Goal: Task Accomplishment & Management: Use online tool/utility

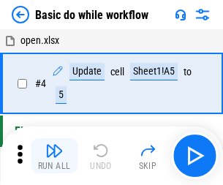
click at [54, 156] on img "button" at bounding box center [54, 151] width 18 height 18
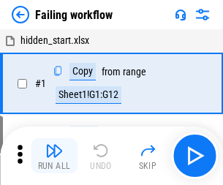
click at [54, 156] on img "button" at bounding box center [54, 151] width 18 height 18
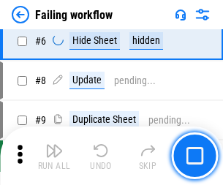
scroll to position [310, 0]
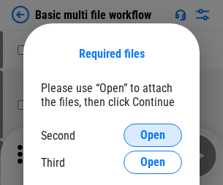
click at [153, 135] on span "Open" at bounding box center [152, 135] width 25 height 12
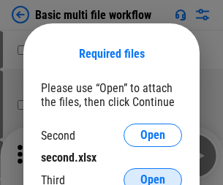
click at [153, 174] on span "Open" at bounding box center [152, 180] width 25 height 12
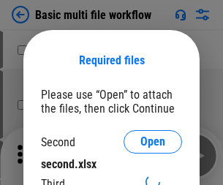
scroll to position [7, 0]
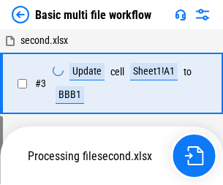
scroll to position [59, 0]
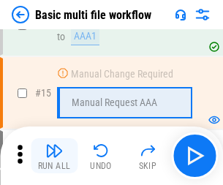
click at [54, 156] on img "button" at bounding box center [54, 151] width 18 height 18
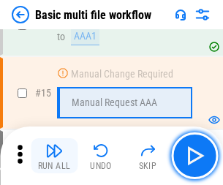
scroll to position [972, 0]
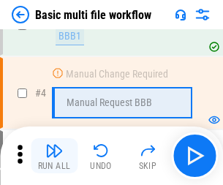
click at [54, 156] on img "button" at bounding box center [54, 151] width 18 height 18
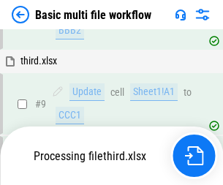
scroll to position [508, 0]
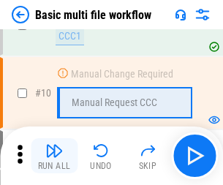
click at [54, 156] on img "button" at bounding box center [54, 151] width 18 height 18
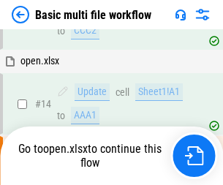
scroll to position [764, 0]
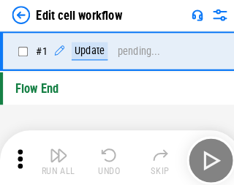
click at [54, 156] on img "button" at bounding box center [57, 151] width 18 height 18
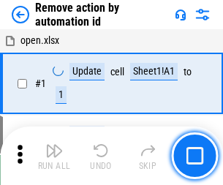
scroll to position [54, 0]
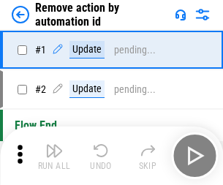
click at [54, 156] on img "button" at bounding box center [54, 151] width 18 height 18
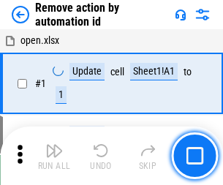
scroll to position [54, 0]
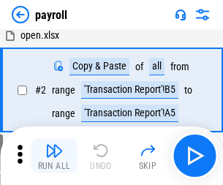
click at [54, 156] on img "button" at bounding box center [54, 151] width 18 height 18
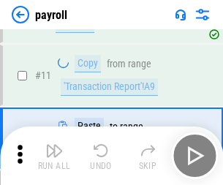
scroll to position [106, 0]
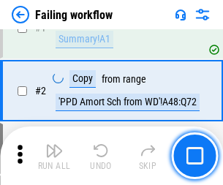
scroll to position [236, 0]
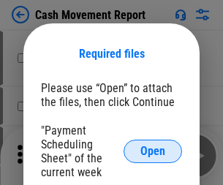
click at [153, 151] on span "Open" at bounding box center [152, 151] width 25 height 12
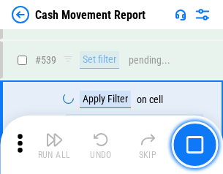
scroll to position [6480, 0]
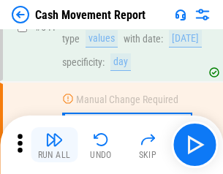
click at [54, 145] on img "button" at bounding box center [54, 140] width 18 height 18
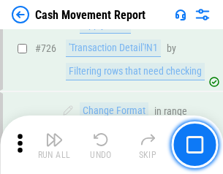
scroll to position [7617, 0]
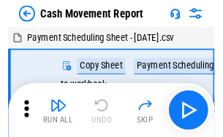
scroll to position [26, 0]
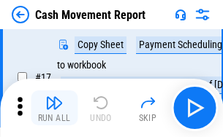
click at [54, 108] on img "button" at bounding box center [54, 103] width 18 height 18
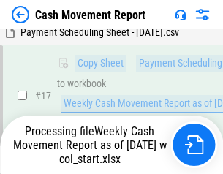
scroll to position [229, 0]
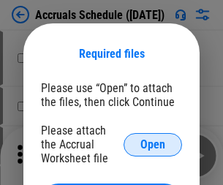
click at [153, 144] on span "Open" at bounding box center [152, 145] width 25 height 12
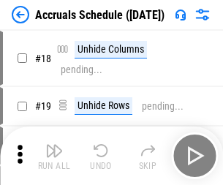
scroll to position [140, 0]
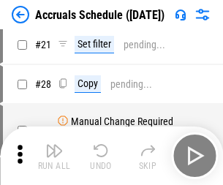
click at [54, 156] on img "button" at bounding box center [54, 151] width 18 height 18
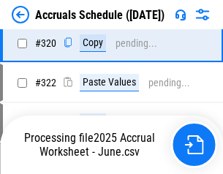
scroll to position [2716, 0]
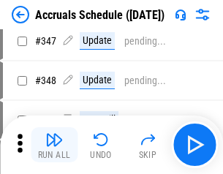
click at [54, 145] on img "button" at bounding box center [54, 140] width 18 height 18
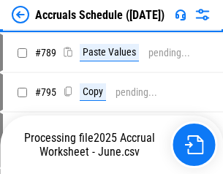
scroll to position [6133, 0]
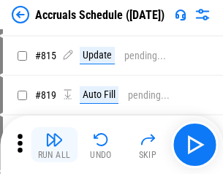
click at [54, 145] on img "button" at bounding box center [54, 140] width 18 height 18
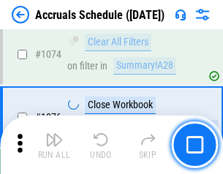
scroll to position [8745, 0]
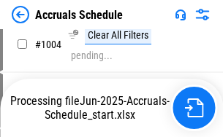
scroll to position [7438, 0]
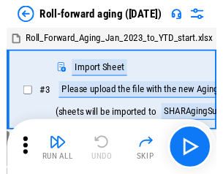
scroll to position [2, 0]
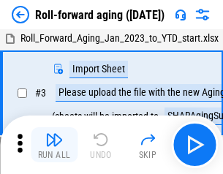
click at [54, 145] on img "button" at bounding box center [54, 140] width 18 height 18
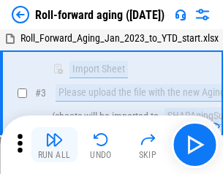
click at [54, 145] on img "button" at bounding box center [54, 140] width 18 height 18
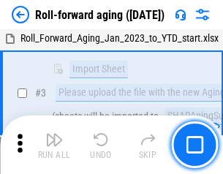
scroll to position [94, 0]
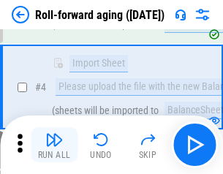
click at [54, 145] on img "button" at bounding box center [54, 140] width 18 height 18
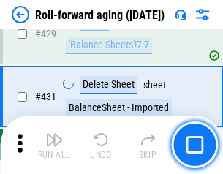
scroll to position [5063, 0]
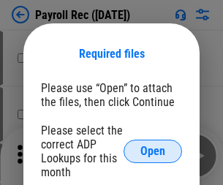
click at [153, 151] on span "Open" at bounding box center [152, 151] width 25 height 12
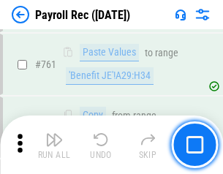
scroll to position [8986, 0]
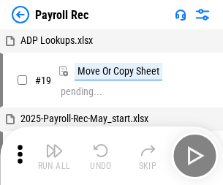
click at [54, 156] on img "button" at bounding box center [54, 151] width 18 height 18
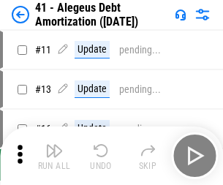
click at [54, 156] on img "button" at bounding box center [54, 151] width 18 height 18
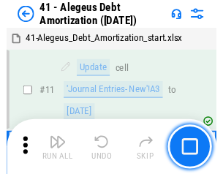
scroll to position [180, 0]
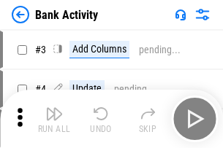
click at [54, 119] on img "button" at bounding box center [54, 114] width 18 height 18
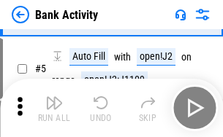
scroll to position [77, 0]
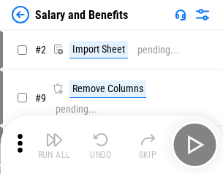
click at [54, 145] on img "button" at bounding box center [54, 140] width 18 height 18
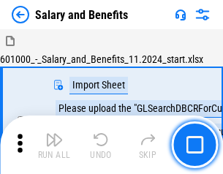
scroll to position [20, 0]
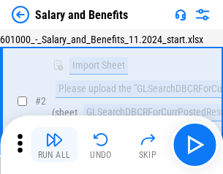
click at [54, 145] on img "button" at bounding box center [54, 140] width 18 height 18
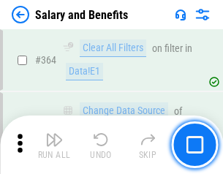
scroll to position [6876, 0]
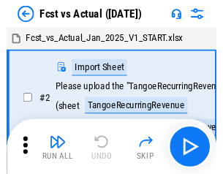
scroll to position [19, 0]
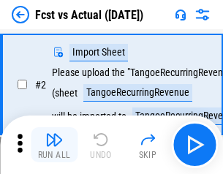
click at [54, 145] on img "button" at bounding box center [54, 140] width 18 height 18
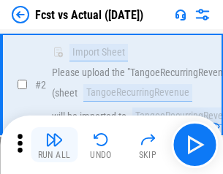
click at [54, 145] on img "button" at bounding box center [54, 140] width 18 height 18
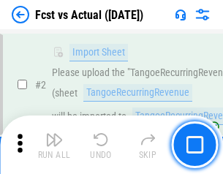
scroll to position [137, 0]
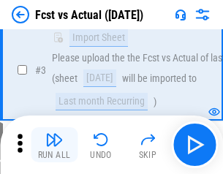
click at [54, 145] on img "button" at bounding box center [54, 140] width 18 height 18
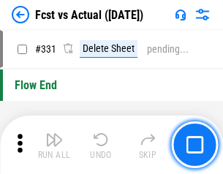
scroll to position [6989, 0]
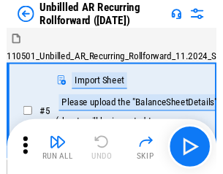
scroll to position [31, 0]
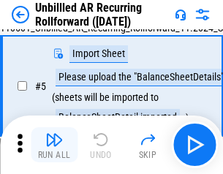
click at [54, 145] on img "button" at bounding box center [54, 140] width 18 height 18
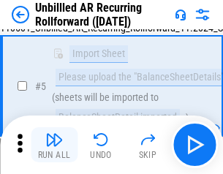
click at [54, 145] on img "button" at bounding box center [54, 140] width 18 height 18
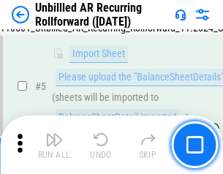
scroll to position [137, 0]
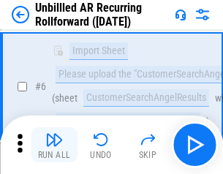
click at [54, 145] on img "button" at bounding box center [54, 140] width 18 height 18
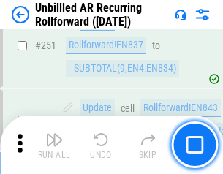
scroll to position [4959, 0]
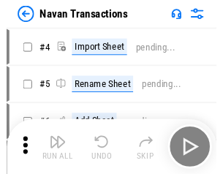
scroll to position [23, 0]
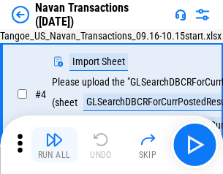
click at [54, 145] on img "button" at bounding box center [54, 140] width 18 height 18
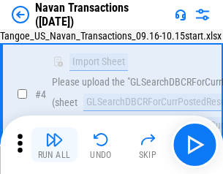
click at [54, 145] on img "button" at bounding box center [54, 140] width 18 height 18
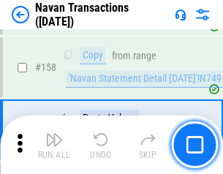
scroll to position [4734, 0]
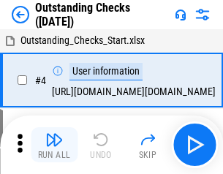
click at [54, 145] on img "button" at bounding box center [54, 140] width 18 height 18
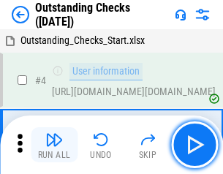
scroll to position [61, 0]
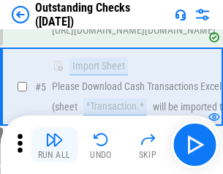
click at [54, 145] on img "button" at bounding box center [54, 140] width 18 height 18
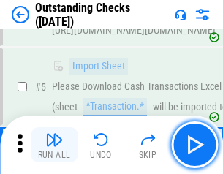
scroll to position [153, 0]
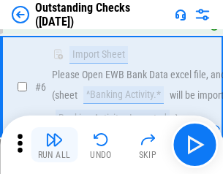
click at [54, 145] on img "button" at bounding box center [54, 140] width 18 height 18
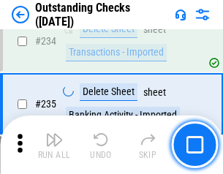
scroll to position [4434, 0]
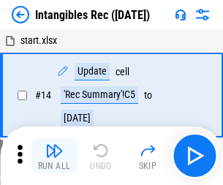
click at [54, 156] on img "button" at bounding box center [54, 151] width 18 height 18
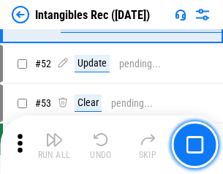
scroll to position [569, 0]
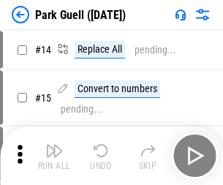
click at [54, 145] on img "button" at bounding box center [54, 151] width 18 height 18
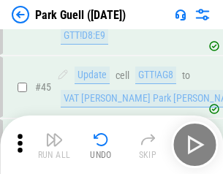
scroll to position [1826, 0]
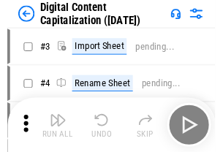
scroll to position [42, 0]
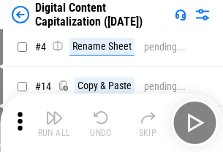
click at [54, 123] on img "button" at bounding box center [54, 118] width 18 height 18
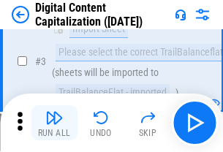
click at [54, 123] on img "button" at bounding box center [54, 118] width 18 height 18
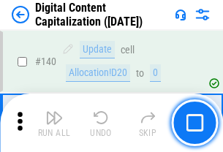
scroll to position [1548, 0]
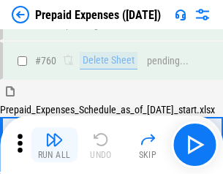
click at [54, 145] on img "button" at bounding box center [54, 140] width 18 height 18
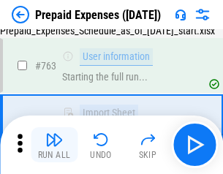
click at [54, 145] on img "button" at bounding box center [54, 140] width 18 height 18
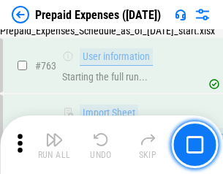
scroll to position [4133, 0]
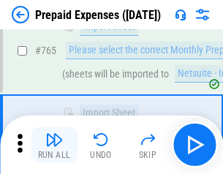
click at [54, 145] on img "button" at bounding box center [54, 140] width 18 height 18
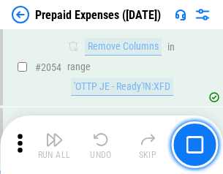
scroll to position [15262, 0]
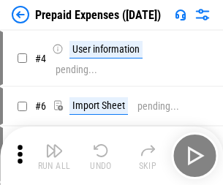
click at [54, 156] on img "button" at bounding box center [54, 151] width 18 height 18
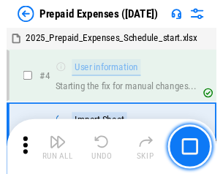
scroll to position [64, 0]
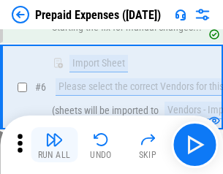
click at [54, 145] on img "button" at bounding box center [54, 140] width 18 height 18
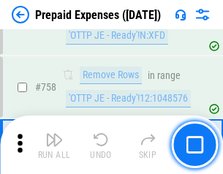
scroll to position [5202, 0]
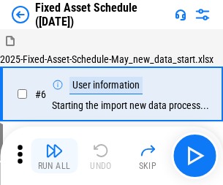
click at [54, 156] on img "button" at bounding box center [54, 151] width 18 height 18
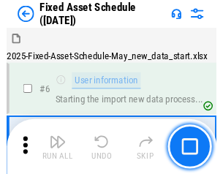
scroll to position [79, 0]
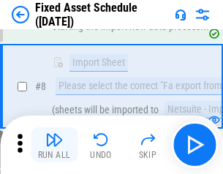
click at [54, 145] on img "button" at bounding box center [54, 140] width 18 height 18
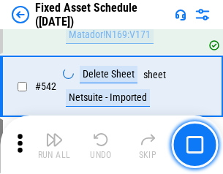
scroll to position [5205, 0]
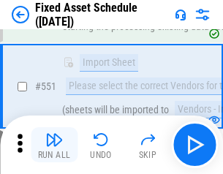
click at [54, 145] on img "button" at bounding box center [54, 140] width 18 height 18
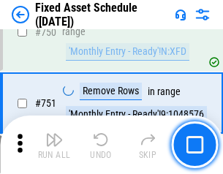
scroll to position [7118, 0]
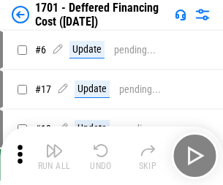
click at [54, 156] on img "button" at bounding box center [54, 151] width 18 height 18
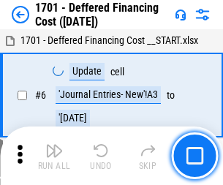
scroll to position [175, 0]
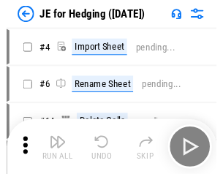
scroll to position [2, 0]
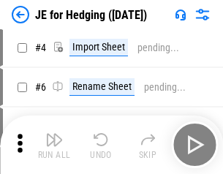
click at [54, 145] on img "button" at bounding box center [54, 140] width 18 height 18
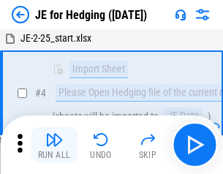
click at [54, 145] on img "button" at bounding box center [54, 140] width 18 height 18
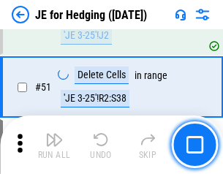
scroll to position [945, 0]
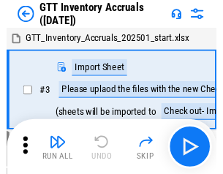
scroll to position [2, 0]
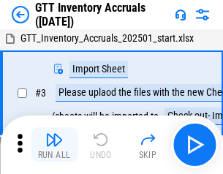
click at [54, 145] on img "button" at bounding box center [54, 140] width 18 height 18
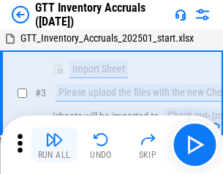
click at [54, 145] on img "button" at bounding box center [54, 140] width 18 height 18
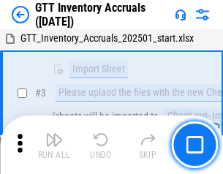
scroll to position [94, 0]
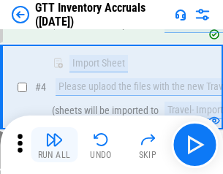
click at [54, 145] on img "button" at bounding box center [54, 140] width 18 height 18
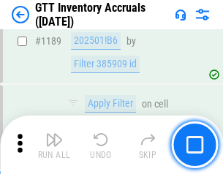
scroll to position [11923, 0]
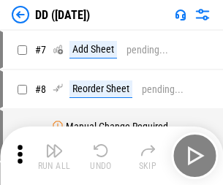
click at [54, 156] on img "button" at bounding box center [54, 151] width 18 height 18
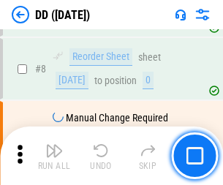
scroll to position [141, 0]
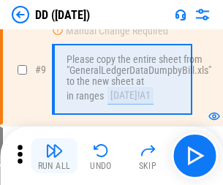
click at [54, 156] on img "button" at bounding box center [54, 151] width 18 height 18
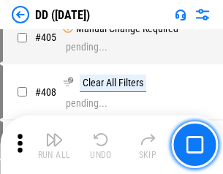
scroll to position [6533, 0]
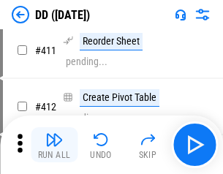
click at [54, 145] on img "button" at bounding box center [54, 140] width 18 height 18
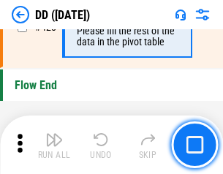
scroll to position [6988, 0]
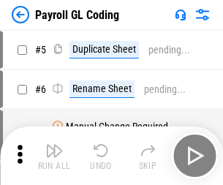
click at [54, 156] on img "button" at bounding box center [54, 151] width 18 height 18
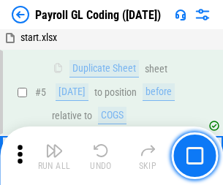
scroll to position [175, 0]
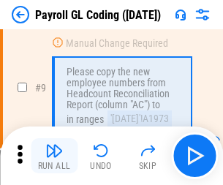
click at [54, 156] on img "button" at bounding box center [54, 151] width 18 height 18
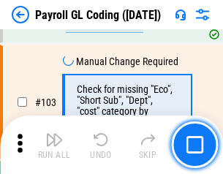
scroll to position [3425, 0]
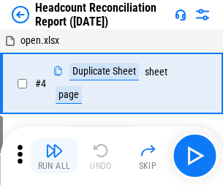
click at [54, 156] on img "button" at bounding box center [54, 151] width 18 height 18
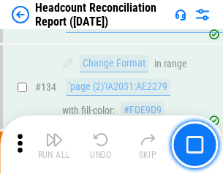
scroll to position [1755, 0]
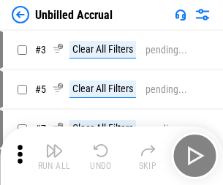
click at [54, 156] on img "button" at bounding box center [54, 151] width 18 height 18
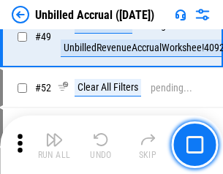
scroll to position [1324, 0]
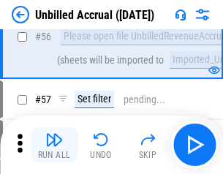
click at [54, 145] on img "button" at bounding box center [54, 140] width 18 height 18
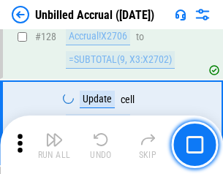
scroll to position [4349, 0]
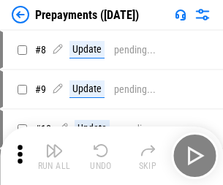
click at [54, 156] on img "button" at bounding box center [54, 151] width 18 height 18
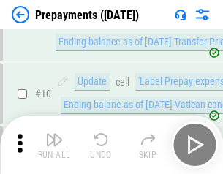
scroll to position [91, 0]
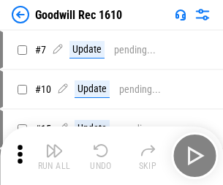
click at [54, 156] on img "button" at bounding box center [54, 151] width 18 height 18
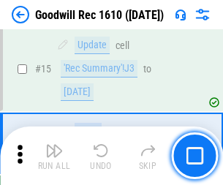
scroll to position [250, 0]
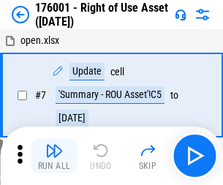
click at [54, 156] on img "button" at bounding box center [54, 151] width 18 height 18
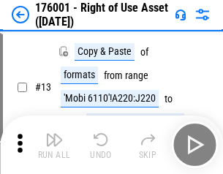
scroll to position [94, 0]
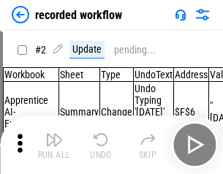
click at [54, 145] on img "button" at bounding box center [54, 140] width 18 height 18
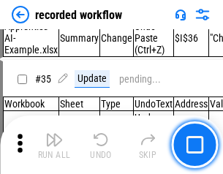
scroll to position [4564, 0]
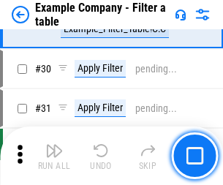
scroll to position [1336, 0]
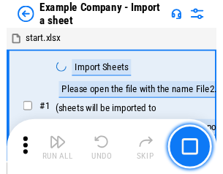
scroll to position [23, 0]
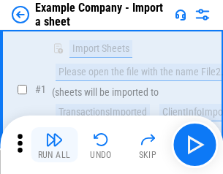
click at [54, 145] on img "button" at bounding box center [54, 140] width 18 height 18
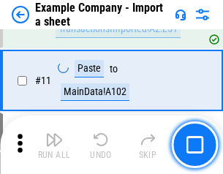
scroll to position [323, 0]
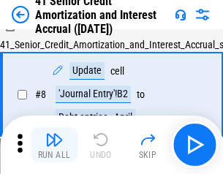
click at [54, 145] on img "button" at bounding box center [54, 140] width 18 height 18
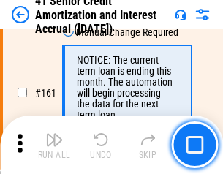
click at [54, 145] on img "button" at bounding box center [54, 140] width 18 height 18
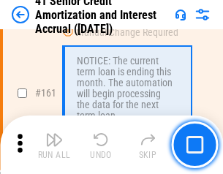
scroll to position [1562, 0]
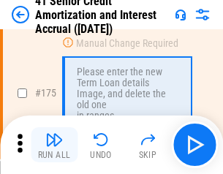
click at [54, 145] on img "button" at bounding box center [54, 140] width 18 height 18
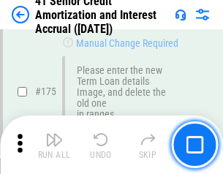
scroll to position [1710, 0]
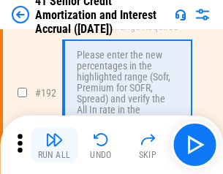
click at [54, 145] on img "button" at bounding box center [54, 140] width 18 height 18
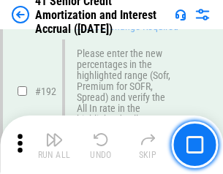
scroll to position [1863, 0]
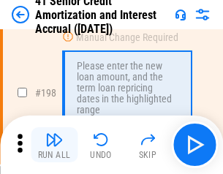
click at [54, 145] on img "button" at bounding box center [54, 140] width 18 height 18
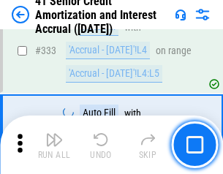
scroll to position [3730, 0]
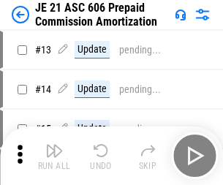
click at [54, 145] on img "button" at bounding box center [54, 151] width 18 height 18
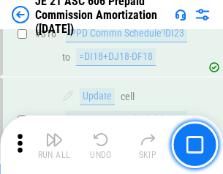
scroll to position [2726, 0]
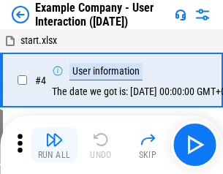
click at [54, 145] on img "button" at bounding box center [54, 140] width 18 height 18
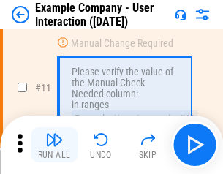
click at [54, 145] on img "button" at bounding box center [54, 140] width 18 height 18
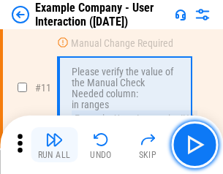
scroll to position [316, 0]
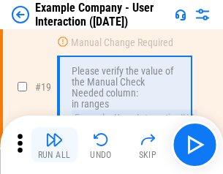
click at [54, 145] on img "button" at bounding box center [54, 140] width 18 height 18
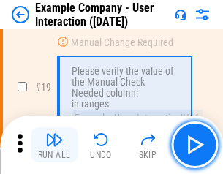
click at [54, 145] on img "button" at bounding box center [54, 140] width 18 height 18
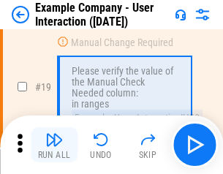
click at [54, 145] on img "button" at bounding box center [54, 140] width 18 height 18
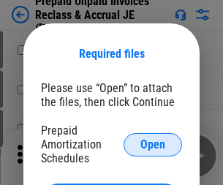
click at [153, 144] on span "Open" at bounding box center [152, 145] width 25 height 12
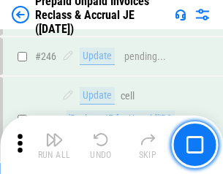
scroll to position [1971, 0]
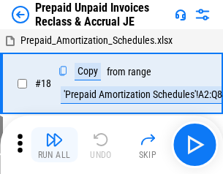
click at [54, 145] on img "button" at bounding box center [54, 140] width 18 height 18
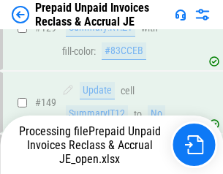
scroll to position [1971, 0]
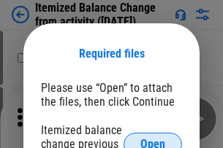
click at [153, 139] on span "Open" at bounding box center [152, 145] width 25 height 12
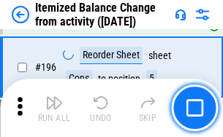
scroll to position [2810, 0]
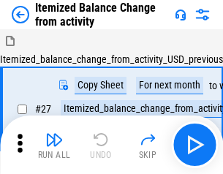
scroll to position [23, 0]
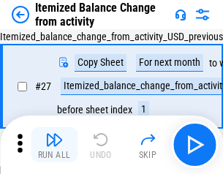
click at [54, 145] on img "button" at bounding box center [54, 140] width 18 height 18
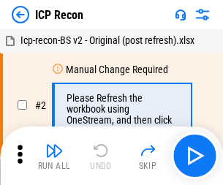
scroll to position [7, 0]
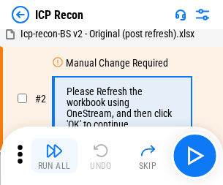
click at [54, 156] on img "button" at bounding box center [54, 151] width 18 height 18
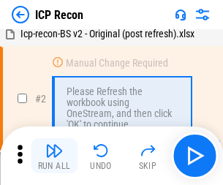
click at [54, 156] on img "button" at bounding box center [54, 151] width 18 height 18
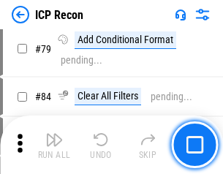
scroll to position [1431, 0]
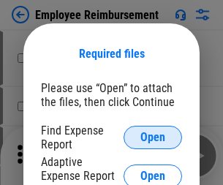
click at [153, 137] on span "Open" at bounding box center [152, 137] width 25 height 12
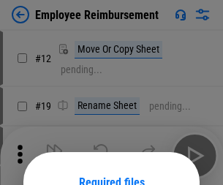
scroll to position [128, 0]
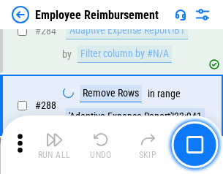
scroll to position [3969, 0]
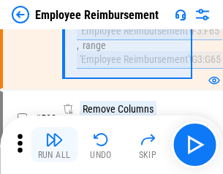
click at [54, 145] on img "button" at bounding box center [54, 140] width 18 height 18
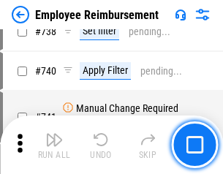
scroll to position [10243, 0]
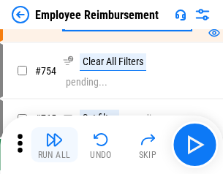
click at [54, 145] on img "button" at bounding box center [54, 140] width 18 height 18
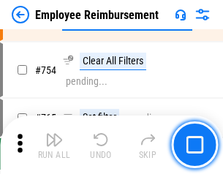
click at [54, 145] on img "button" at bounding box center [54, 140] width 18 height 18
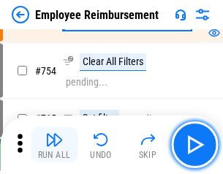
click at [54, 145] on img "button" at bounding box center [54, 140] width 18 height 18
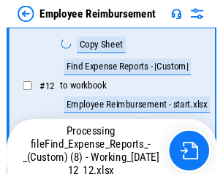
scroll to position [297, 0]
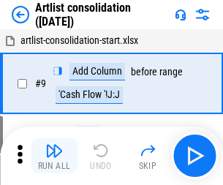
click at [54, 156] on img "button" at bounding box center [54, 151] width 18 height 18
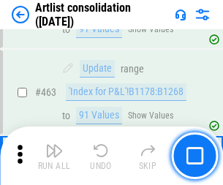
scroll to position [6393, 0]
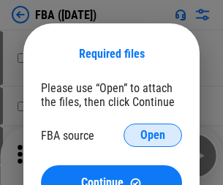
click at [153, 135] on span "Open" at bounding box center [152, 135] width 25 height 12
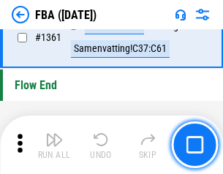
scroll to position [15680, 0]
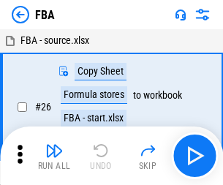
scroll to position [15, 0]
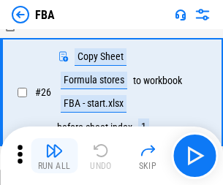
click at [54, 156] on img "button" at bounding box center [54, 151] width 18 height 18
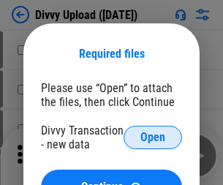
click at [153, 137] on span "Open" at bounding box center [152, 137] width 25 height 12
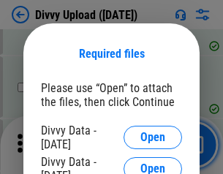
scroll to position [1512, 0]
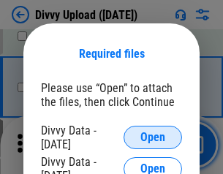
click at [153, 137] on span "Open" at bounding box center [152, 137] width 25 height 12
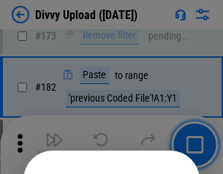
scroll to position [1639, 0]
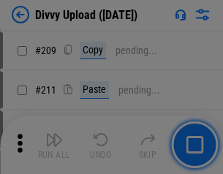
scroll to position [2480, 0]
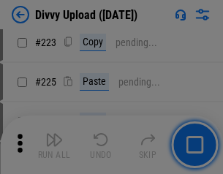
scroll to position [2914, 0]
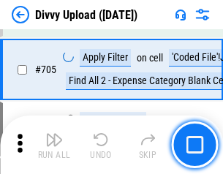
scroll to position [9988, 0]
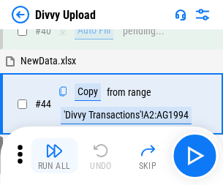
click at [54, 156] on img "button" at bounding box center [54, 151] width 18 height 18
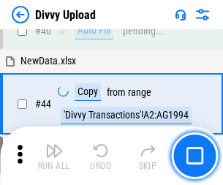
scroll to position [161, 0]
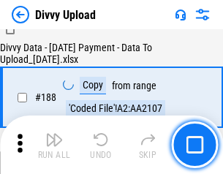
scroll to position [1719, 0]
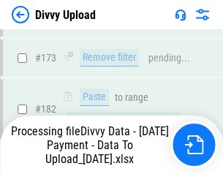
scroll to position [1634, 0]
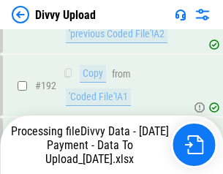
scroll to position [1956, 0]
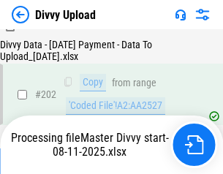
scroll to position [2362, 0]
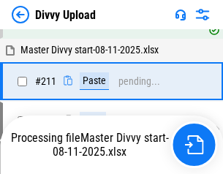
scroll to position [2822, 0]
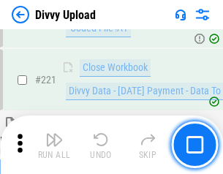
scroll to position [3244, 0]
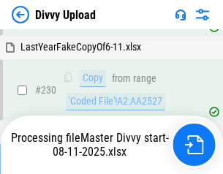
scroll to position [3623, 0]
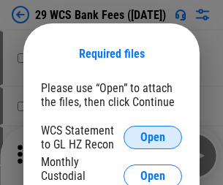
click at [153, 137] on span "Open" at bounding box center [152, 137] width 25 height 12
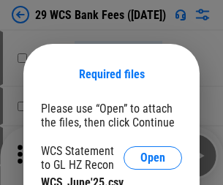
scroll to position [20, 0]
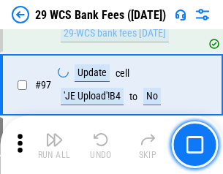
scroll to position [1423, 0]
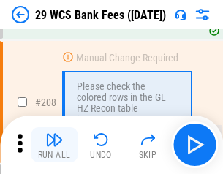
click at [54, 145] on img "button" at bounding box center [54, 140] width 18 height 18
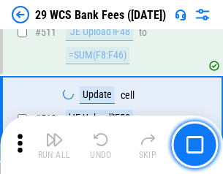
scroll to position [7346, 0]
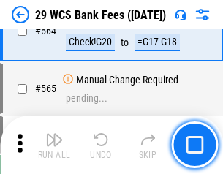
click at [54, 145] on img "button" at bounding box center [54, 140] width 18 height 18
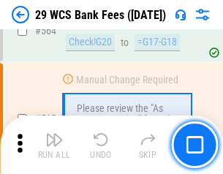
scroll to position [7896, 0]
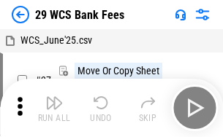
scroll to position [26, 0]
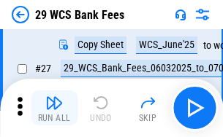
click at [54, 108] on img "button" at bounding box center [54, 103] width 18 height 18
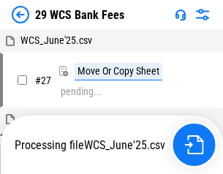
scroll to position [8, 0]
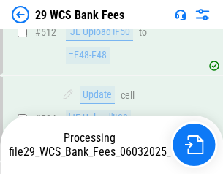
scroll to position [7558, 0]
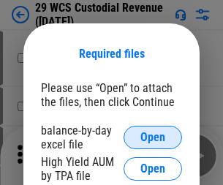
click at [153, 137] on span "Open" at bounding box center [152, 137] width 25 height 12
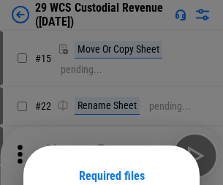
scroll to position [122, 0]
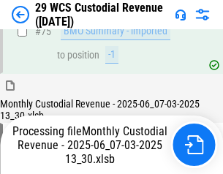
scroll to position [1525, 0]
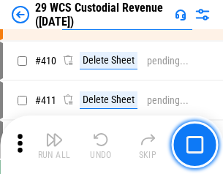
click at [54, 145] on img "button" at bounding box center [54, 140] width 18 height 18
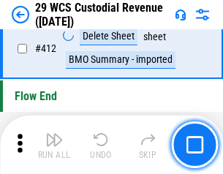
scroll to position [6973, 0]
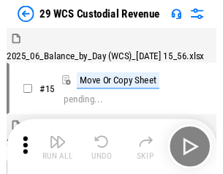
scroll to position [35, 0]
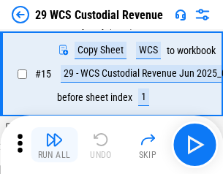
click at [54, 145] on img "button" at bounding box center [54, 140] width 18 height 18
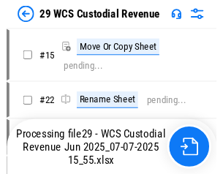
scroll to position [27, 0]
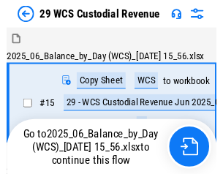
scroll to position [27, 0]
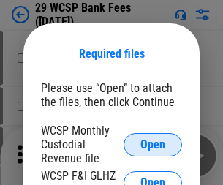
click at [153, 144] on span "Open" at bounding box center [152, 145] width 25 height 12
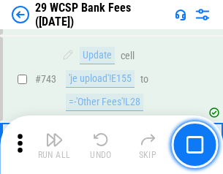
scroll to position [7358, 0]
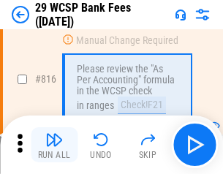
click at [54, 145] on img "button" at bounding box center [54, 140] width 18 height 18
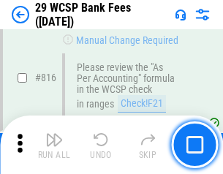
scroll to position [8794, 0]
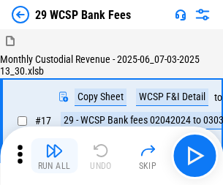
click at [54, 145] on img "button" at bounding box center [54, 151] width 18 height 18
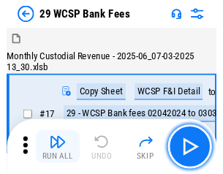
scroll to position [35, 0]
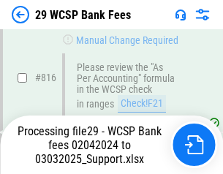
scroll to position [8903, 0]
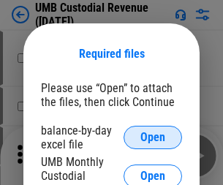
click at [153, 137] on span "Open" at bounding box center [152, 137] width 25 height 12
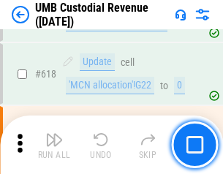
scroll to position [7522, 0]
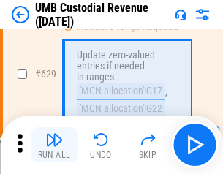
click at [54, 145] on img "button" at bounding box center [54, 140] width 18 height 18
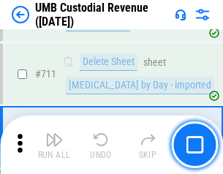
scroll to position [8888, 0]
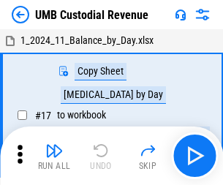
scroll to position [11, 0]
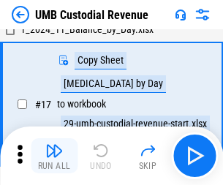
click at [54, 156] on img "button" at bounding box center [54, 151] width 18 height 18
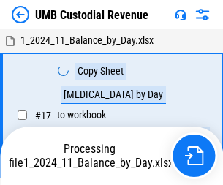
scroll to position [11, 0]
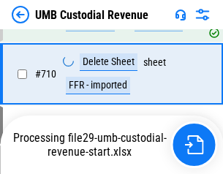
scroll to position [8854, 0]
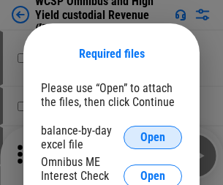
click at [153, 137] on span "Open" at bounding box center [152, 137] width 25 height 12
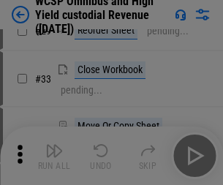
scroll to position [334, 0]
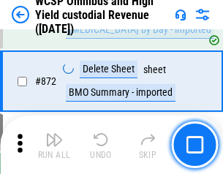
scroll to position [12357, 0]
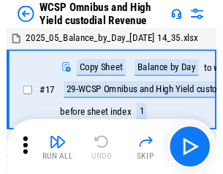
scroll to position [8, 0]
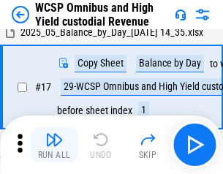
click at [54, 145] on img "button" at bounding box center [54, 140] width 18 height 18
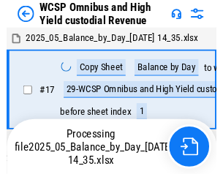
scroll to position [8, 0]
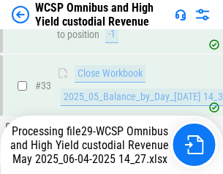
scroll to position [648, 0]
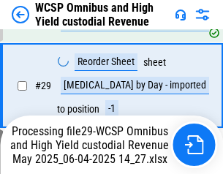
scroll to position [304, 0]
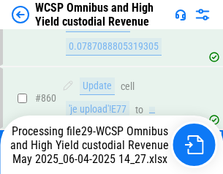
scroll to position [12198, 0]
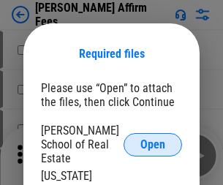
click at [153, 139] on span "Open" at bounding box center [152, 145] width 25 height 12
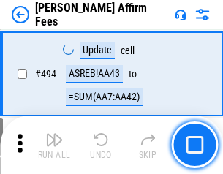
scroll to position [3970, 0]
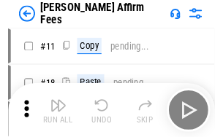
scroll to position [15, 0]
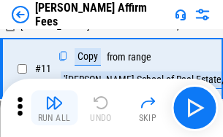
click at [54, 108] on img "button" at bounding box center [54, 103] width 18 height 18
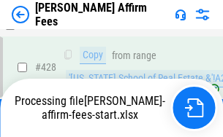
scroll to position [2920, 0]
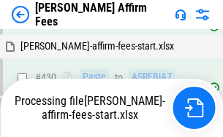
scroll to position [3851, 0]
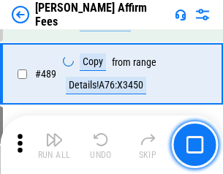
scroll to position [3811, 0]
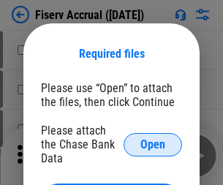
click at [153, 139] on span "Open" at bounding box center [152, 145] width 25 height 12
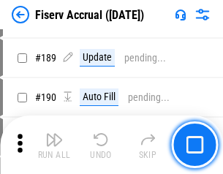
scroll to position [3064, 0]
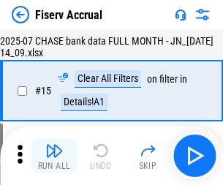
click at [54, 156] on img "button" at bounding box center [54, 151] width 18 height 18
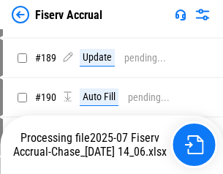
scroll to position [3839, 0]
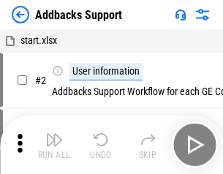
click at [54, 145] on img "button" at bounding box center [54, 140] width 18 height 18
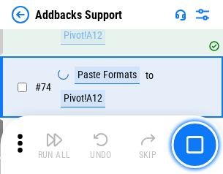
scroll to position [1063, 0]
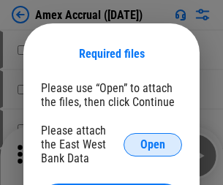
click at [153, 144] on span "Open" at bounding box center [152, 145] width 25 height 12
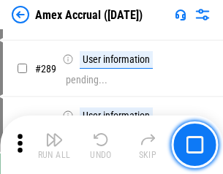
scroll to position [3998, 0]
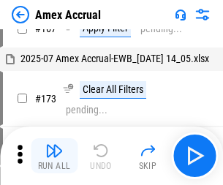
click at [54, 156] on img "button" at bounding box center [54, 151] width 18 height 18
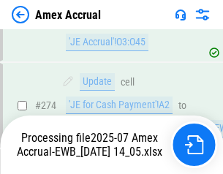
scroll to position [4351, 0]
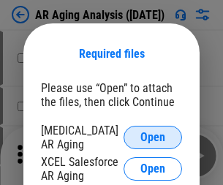
click at [153, 135] on span "Open" at bounding box center [152, 137] width 25 height 12
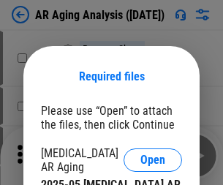
scroll to position [23, 0]
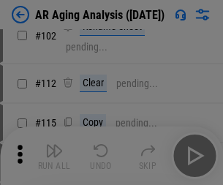
scroll to position [201, 0]
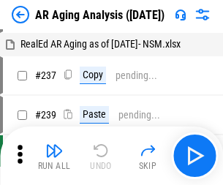
scroll to position [15, 0]
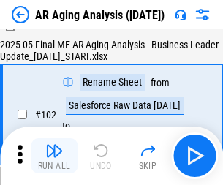
click at [54, 156] on img "button" at bounding box center [54, 151] width 18 height 18
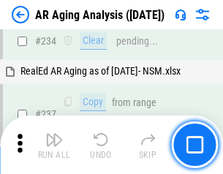
scroll to position [2263, 0]
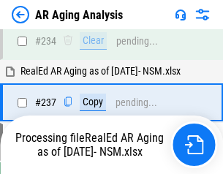
scroll to position [2246, 0]
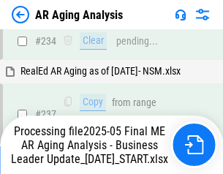
scroll to position [2246, 0]
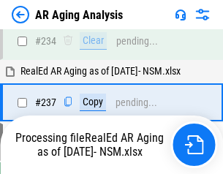
scroll to position [2246, 0]
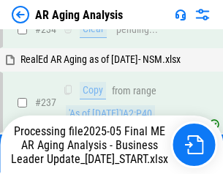
scroll to position [2246, 0]
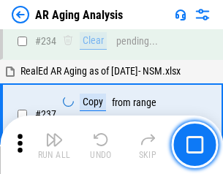
scroll to position [2246, 0]
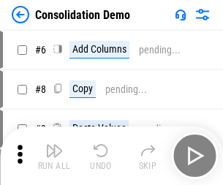
click at [54, 156] on img "button" at bounding box center [54, 151] width 18 height 18
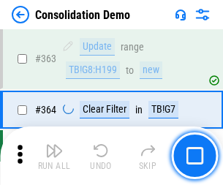
scroll to position [4894, 0]
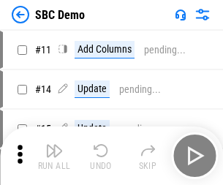
click at [54, 156] on img "button" at bounding box center [54, 151] width 18 height 18
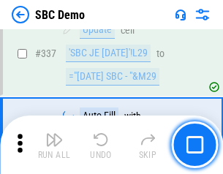
scroll to position [3841, 0]
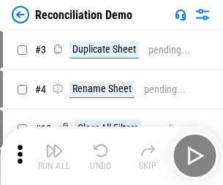
click at [54, 156] on img "button" at bounding box center [54, 151] width 18 height 18
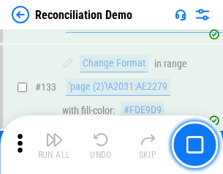
scroll to position [1734, 0]
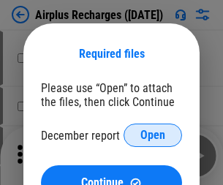
click at [153, 135] on span "Open" at bounding box center [152, 135] width 25 height 12
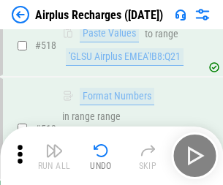
scroll to position [6283, 0]
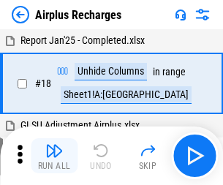
click at [54, 156] on img "button" at bounding box center [54, 151] width 18 height 18
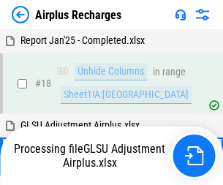
scroll to position [64, 0]
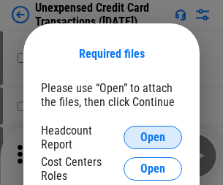
click at [153, 137] on span "Open" at bounding box center [152, 137] width 25 height 12
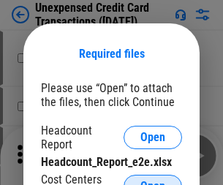
click at [153, 180] on span "Open" at bounding box center [152, 186] width 25 height 12
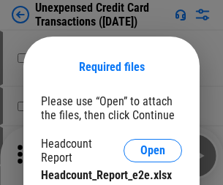
scroll to position [13, 0]
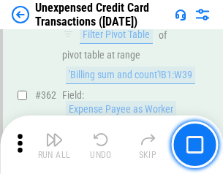
scroll to position [3755, 0]
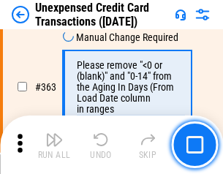
click at [54, 145] on img "button" at bounding box center [54, 140] width 18 height 18
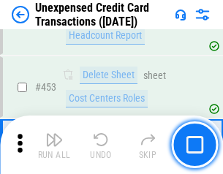
scroll to position [4980, 0]
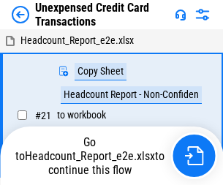
scroll to position [23, 0]
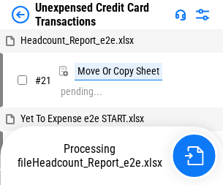
scroll to position [23, 0]
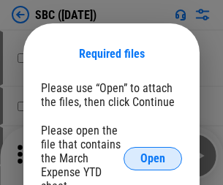
click at [153, 158] on span "Open" at bounding box center [152, 159] width 25 height 12
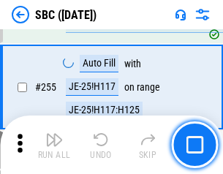
scroll to position [2853, 0]
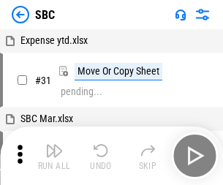
scroll to position [15, 0]
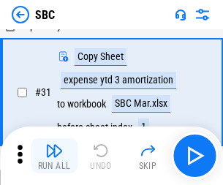
click at [54, 156] on img "button" at bounding box center [54, 151] width 18 height 18
